Goal: Navigation & Orientation: Find specific page/section

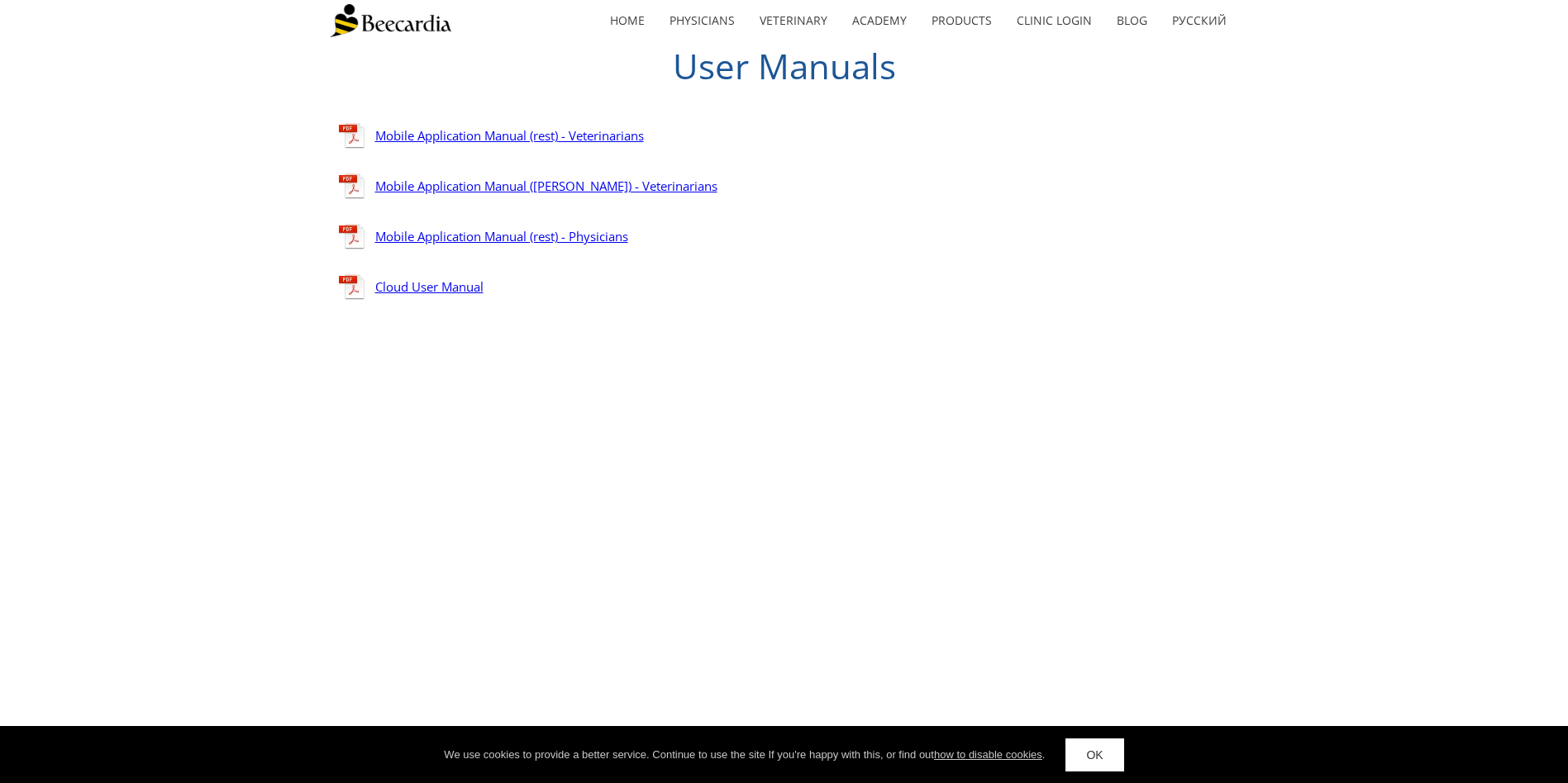
click at [562, 133] on link "Mobile Application Manual (rest) - Veterinarians" at bounding box center [509, 135] width 268 height 16
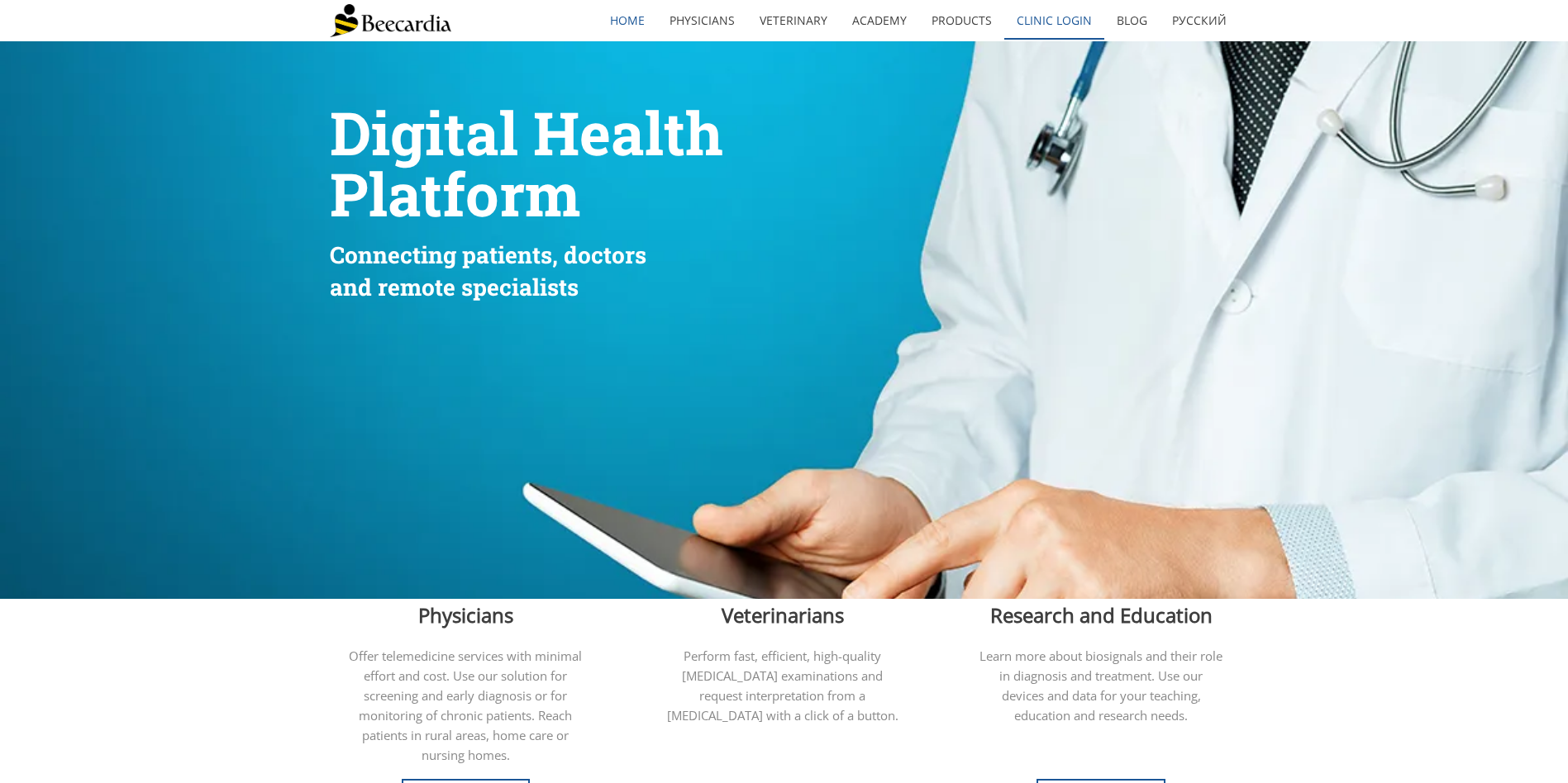
click at [1079, 20] on link "Clinic Login" at bounding box center [1054, 21] width 100 height 38
